Goal: Find specific page/section: Locate a particular part of the current website

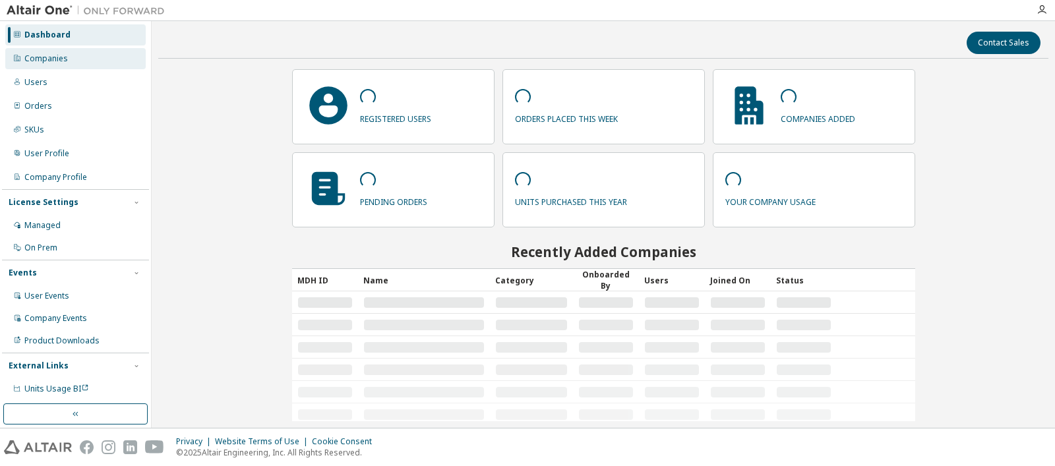
click at [20, 62] on div at bounding box center [17, 58] width 8 height 11
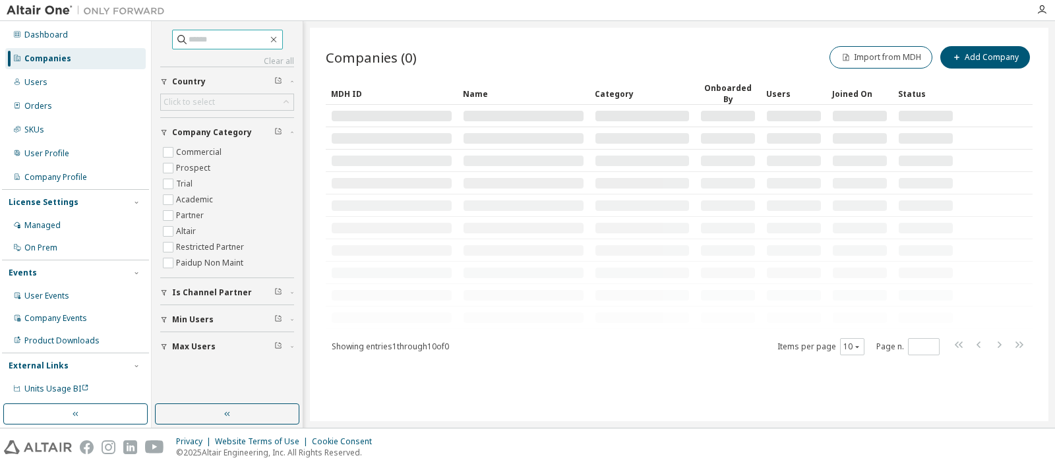
click at [198, 40] on input "text" at bounding box center [228, 39] width 79 height 13
type input "*******"
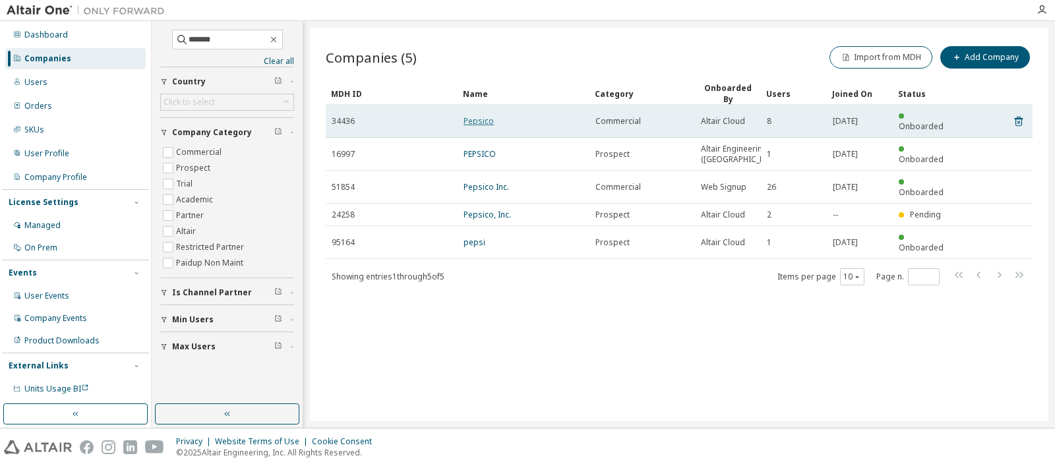
click at [488, 119] on link "Pepsico" at bounding box center [478, 120] width 30 height 11
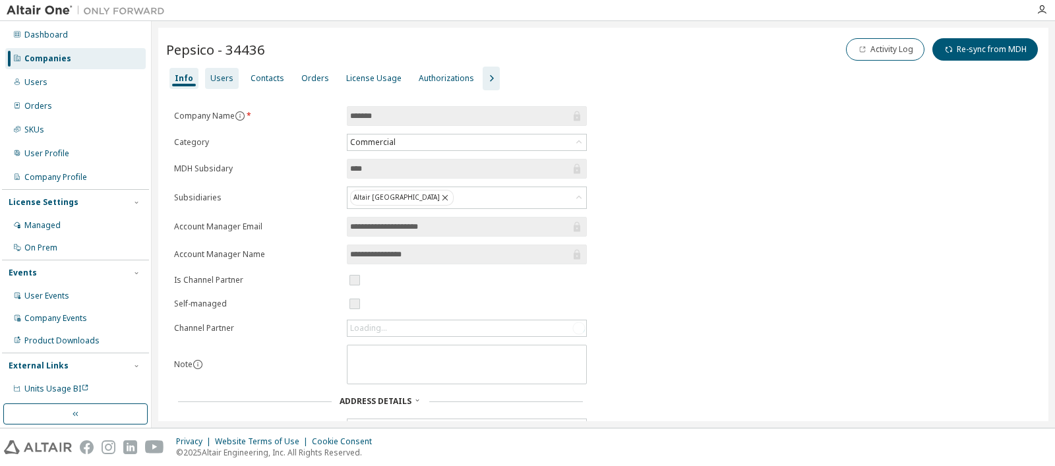
click at [210, 80] on div "Users" at bounding box center [221, 78] width 23 height 11
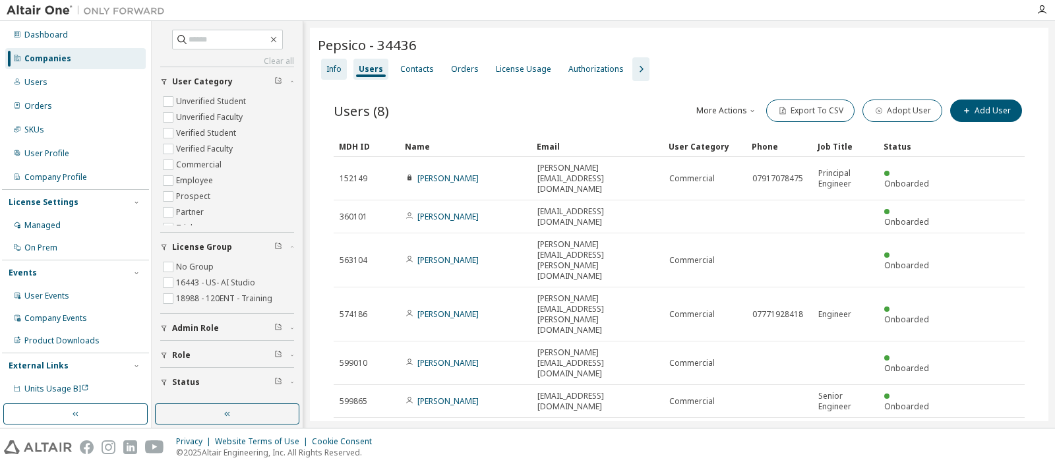
click at [345, 68] on div "Info" at bounding box center [334, 69] width 26 height 21
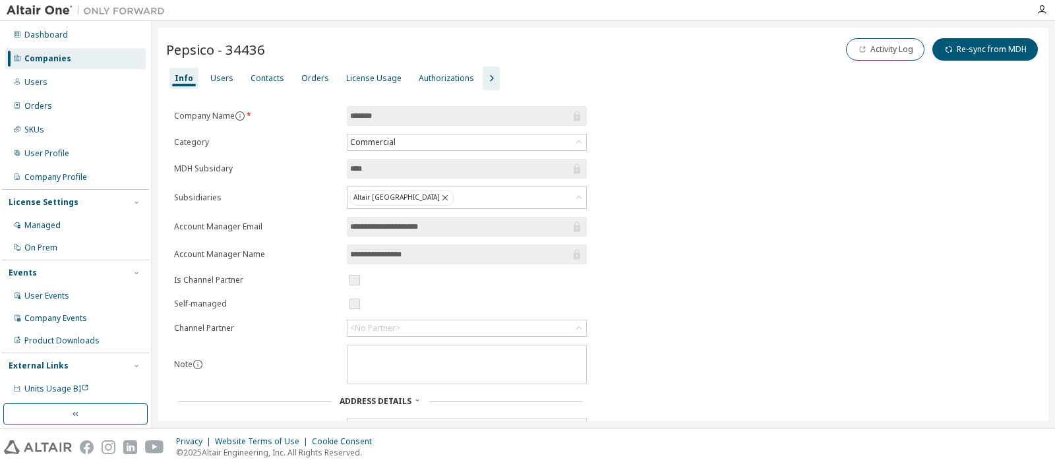
click at [47, 56] on div "Companies" at bounding box center [47, 58] width 47 height 11
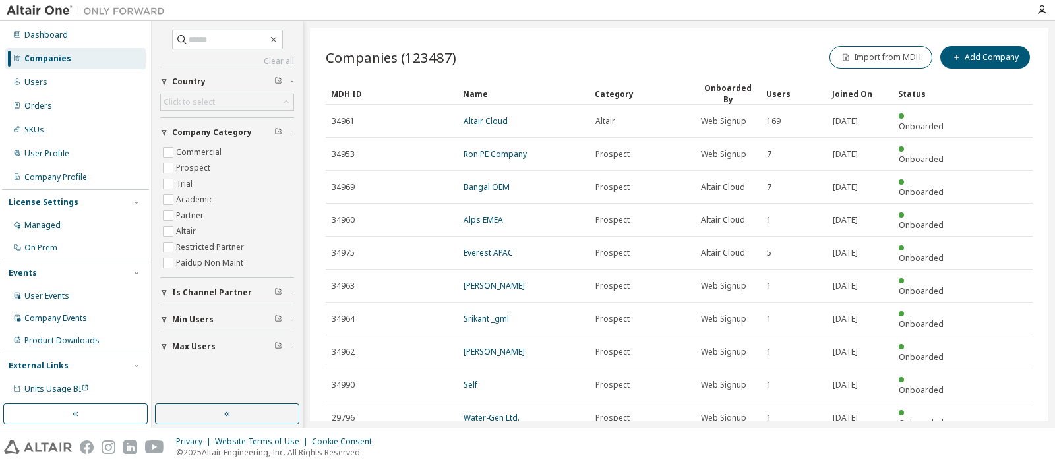
click at [230, 56] on link "Clear all" at bounding box center [227, 61] width 134 height 11
click at [230, 40] on input "text" at bounding box center [228, 39] width 79 height 13
type input "*******"
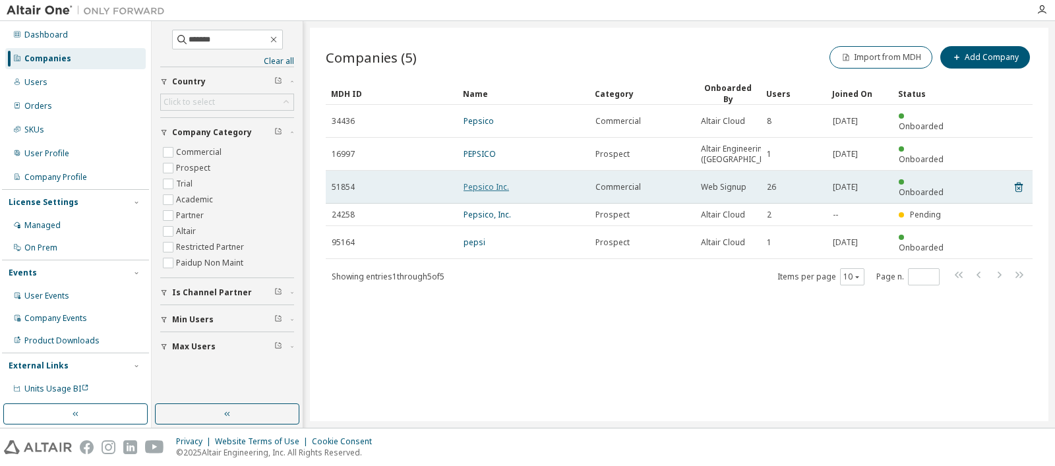
click at [480, 181] on link "Pepsico Inc." at bounding box center [485, 186] width 45 height 11
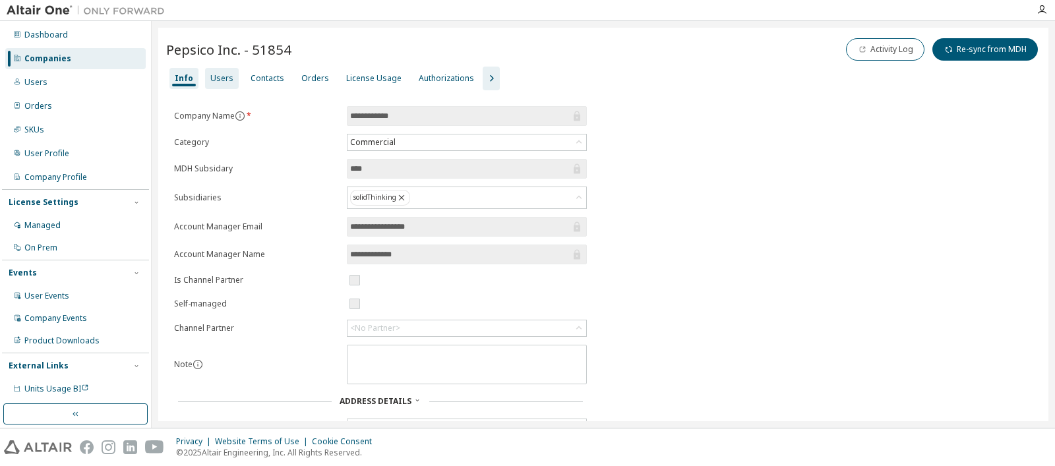
click at [219, 80] on div "Users" at bounding box center [221, 78] width 23 height 11
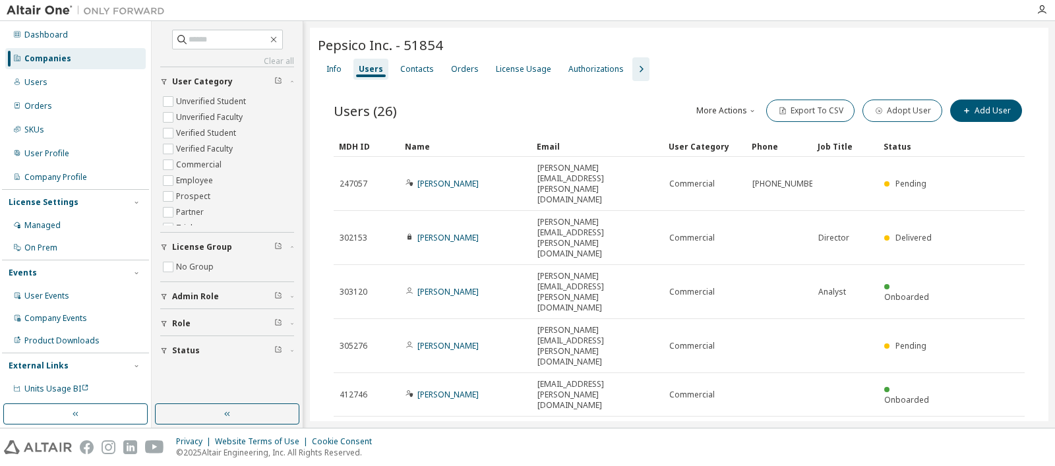
click at [38, 62] on div "Companies" at bounding box center [47, 58] width 47 height 11
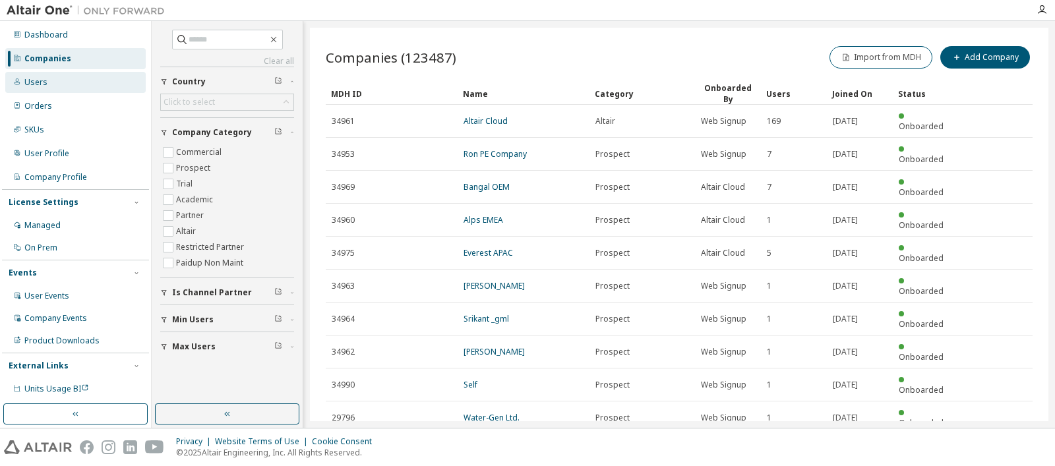
click at [49, 79] on div "Users" at bounding box center [75, 82] width 140 height 21
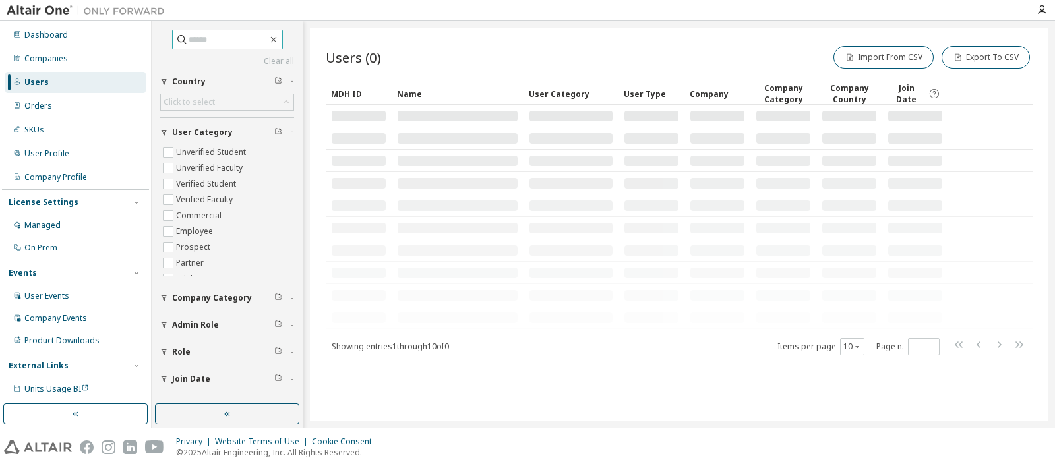
click at [193, 36] on input "text" at bounding box center [228, 39] width 79 height 13
type input "**********"
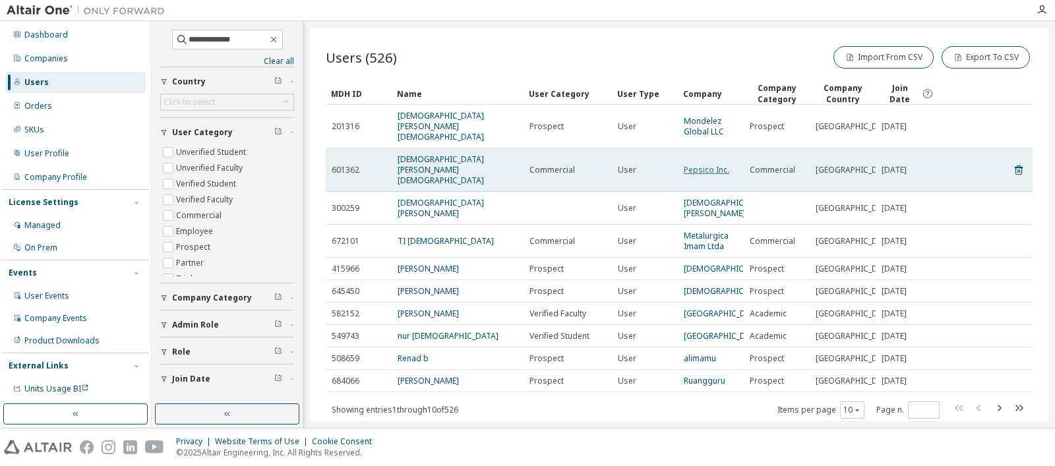
click at [701, 164] on link "Pepsico Inc." at bounding box center [706, 169] width 45 height 11
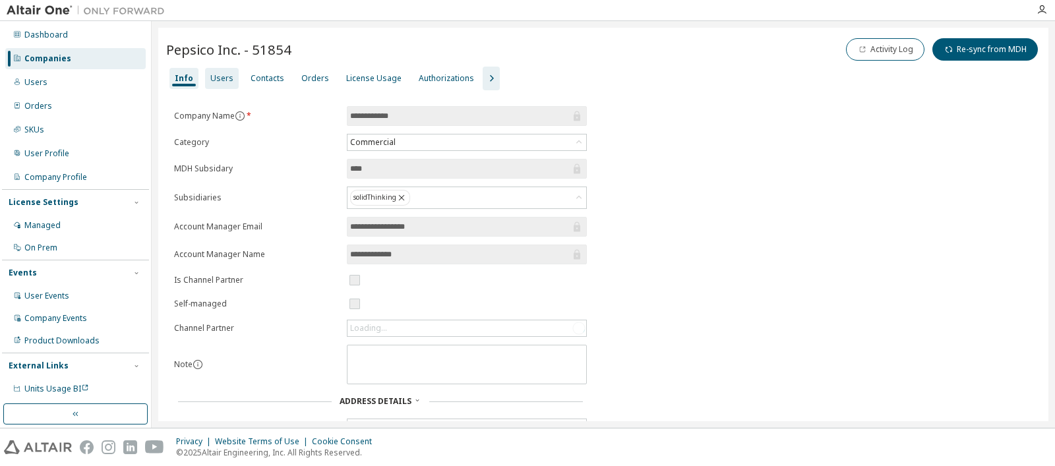
click at [227, 75] on div "Users" at bounding box center [221, 78] width 23 height 11
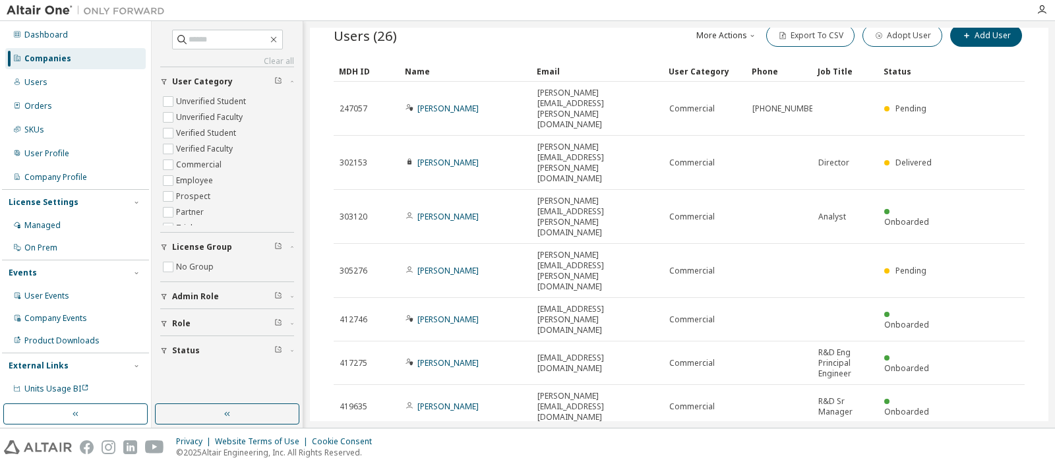
scroll to position [82, 0]
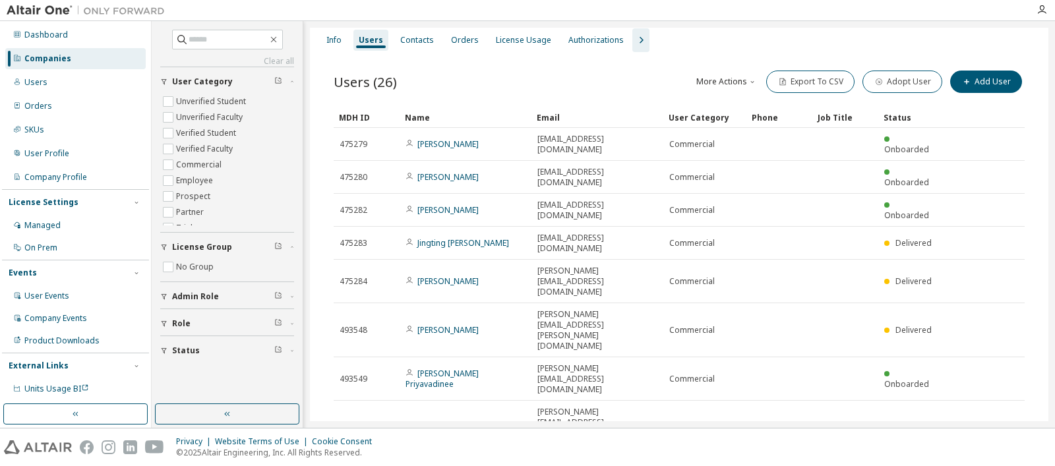
type input "*"
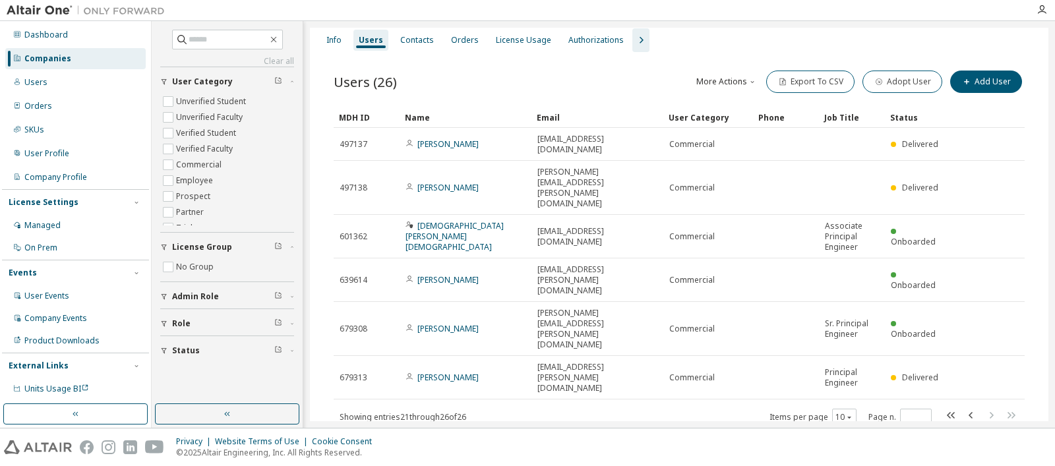
scroll to position [0, 0]
